Goal: Task Accomplishment & Management: Manage account settings

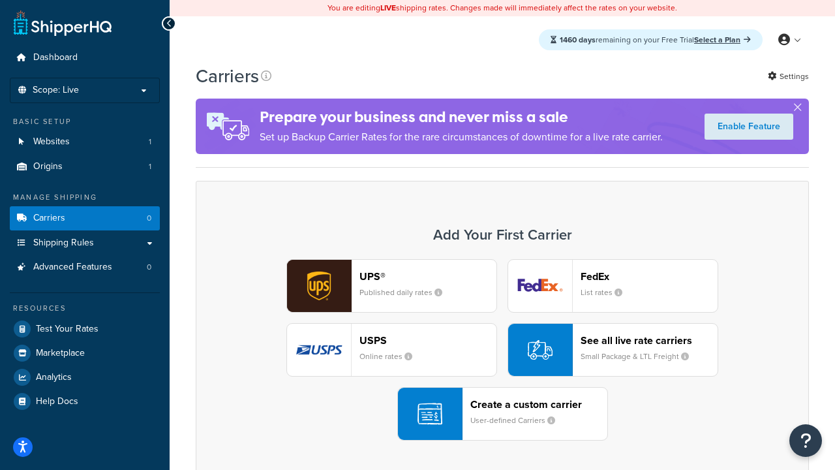
click at [502, 350] on div "UPS® Published daily rates FedEx List rates USPS Online rates See all live rate…" at bounding box center [502, 349] width 586 height 181
click at [649, 276] on header "FedEx" at bounding box center [649, 276] width 137 height 12
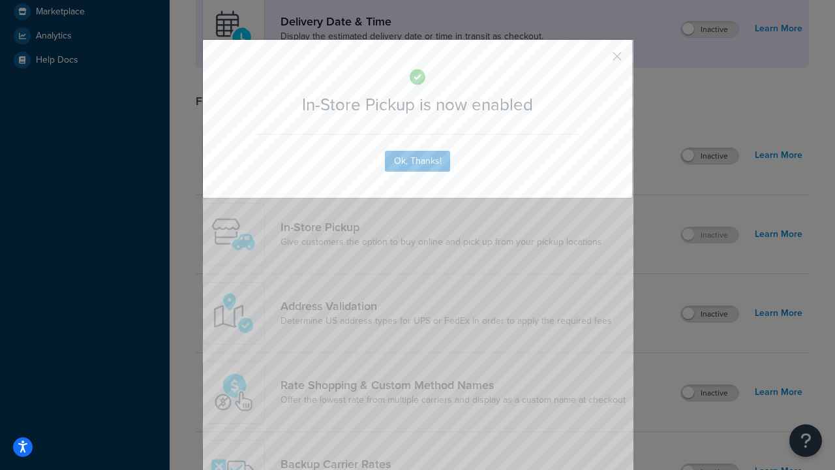
scroll to position [366, 0]
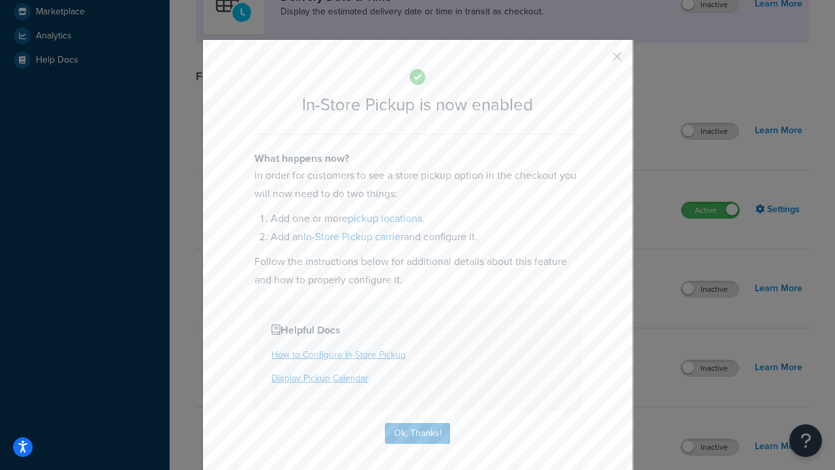
click at [598, 61] on button "button" at bounding box center [597, 60] width 3 height 3
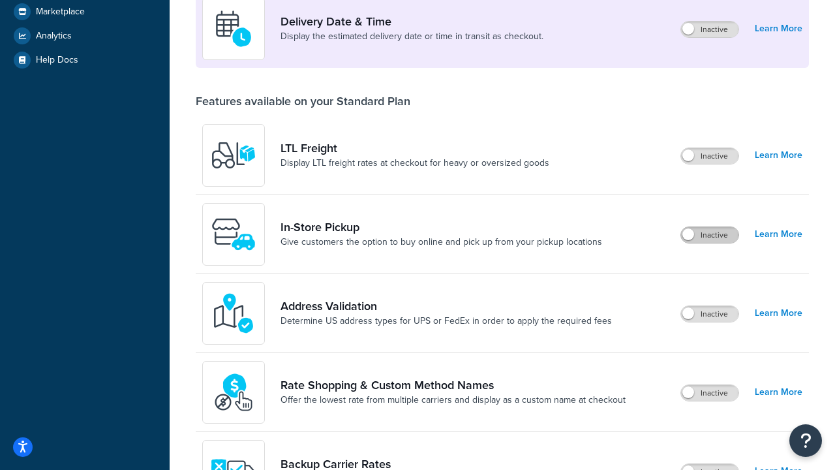
scroll to position [316, 0]
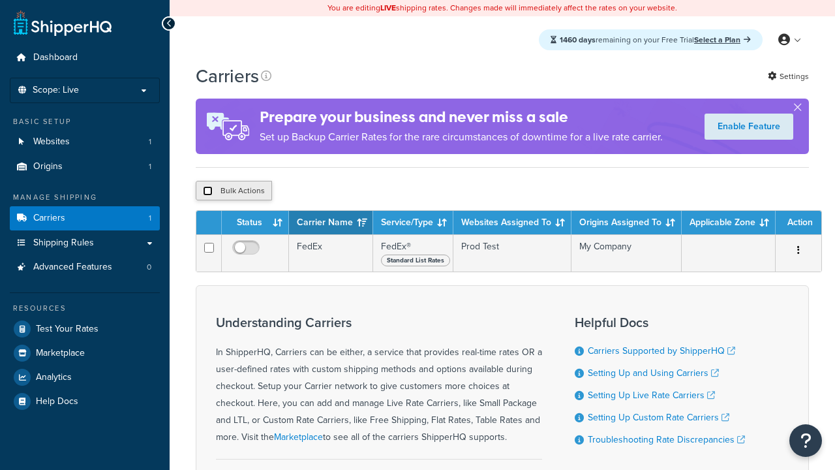
click at [207, 192] on input "checkbox" at bounding box center [208, 191] width 10 height 10
checkbox input "true"
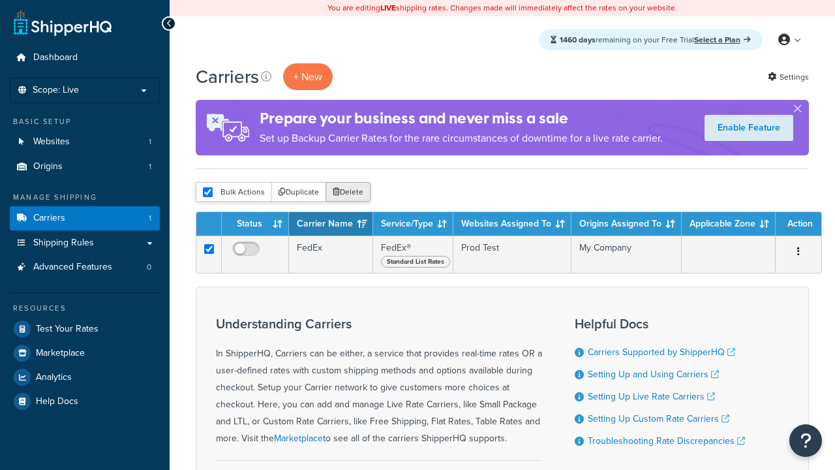
click at [351, 192] on button "Delete" at bounding box center [348, 192] width 45 height 20
